Goal: Task Accomplishment & Management: Manage account settings

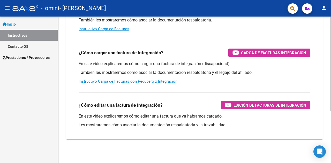
scroll to position [80, 0]
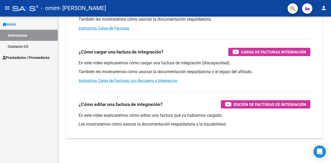
click at [324, 8] on mat-icon "person" at bounding box center [323, 8] width 6 height 6
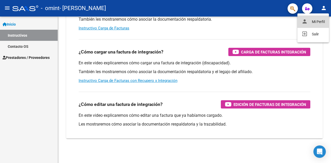
click at [317, 18] on button "person Mi Perfil" at bounding box center [313, 22] width 32 height 12
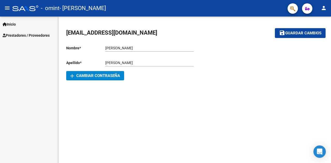
click at [16, 5] on div "- omint - [PERSON_NAME]" at bounding box center [147, 8] width 271 height 11
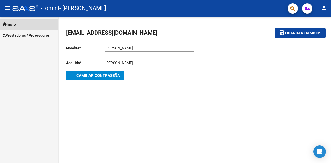
click at [16, 20] on link "Inicio" at bounding box center [29, 24] width 58 height 11
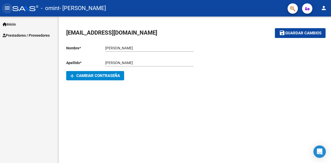
click at [11, 10] on button "menu" at bounding box center [7, 8] width 10 height 10
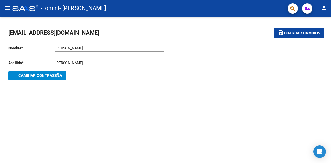
click at [11, 10] on button "menu" at bounding box center [7, 8] width 10 height 10
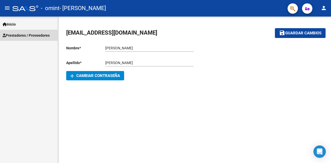
click at [22, 36] on span "Prestadores / Proveedores" at bounding box center [26, 36] width 47 height 6
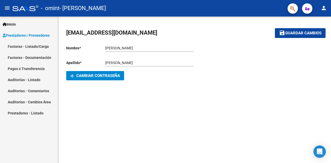
click at [24, 48] on link "Facturas - Listado/Carga" at bounding box center [29, 46] width 58 height 11
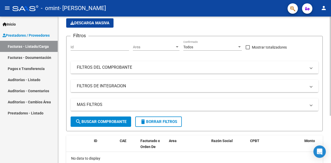
scroll to position [39, 0]
click at [130, 69] on mat-panel-title "FILTROS DEL COMPROBANTE" at bounding box center [191, 67] width 229 height 6
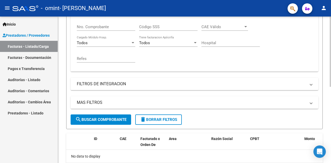
scroll to position [141, 0]
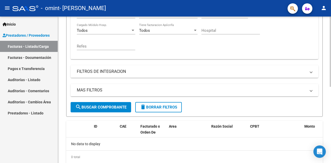
click at [130, 69] on mat-panel-title "FILTROS DE INTEGRACION" at bounding box center [191, 72] width 229 height 6
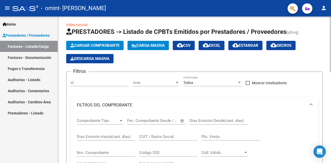
scroll to position [0, 0]
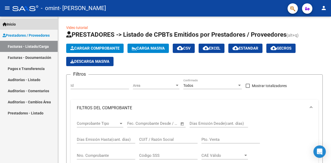
click at [38, 25] on link "Inicio" at bounding box center [29, 24] width 58 height 11
